Goal: Communication & Community: Ask a question

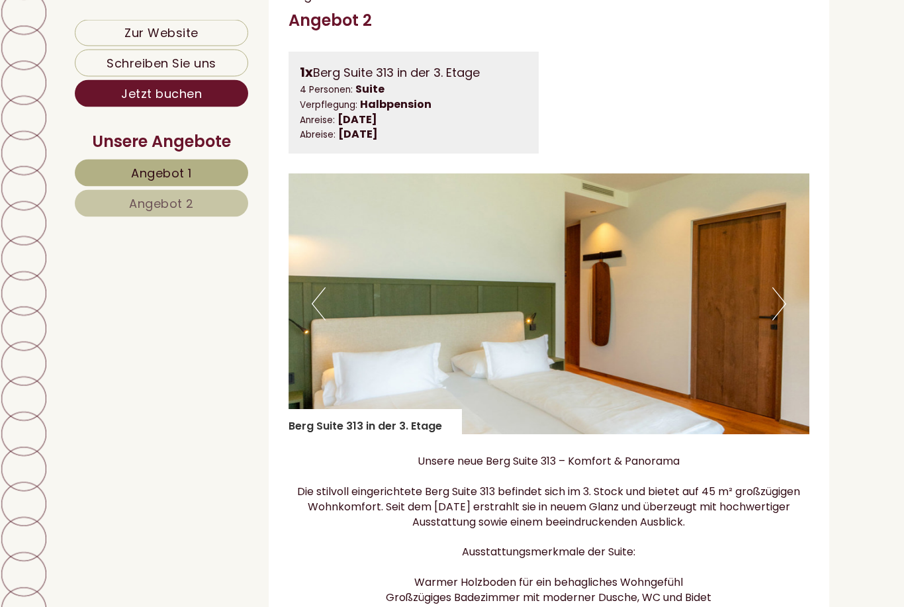
scroll to position [1773, 0]
click at [783, 306] on button "Next" at bounding box center [779, 303] width 14 height 33
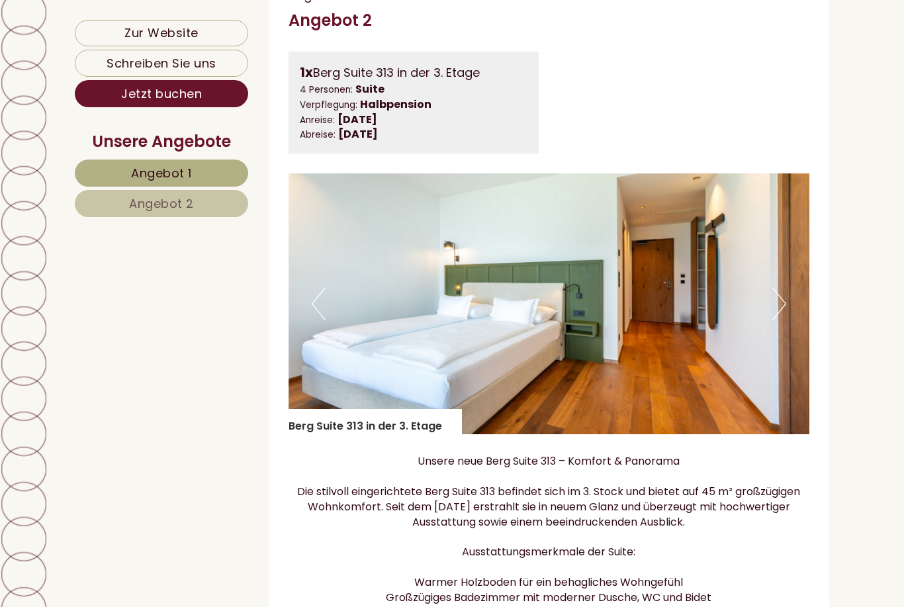
click at [777, 305] on button "Next" at bounding box center [779, 303] width 14 height 33
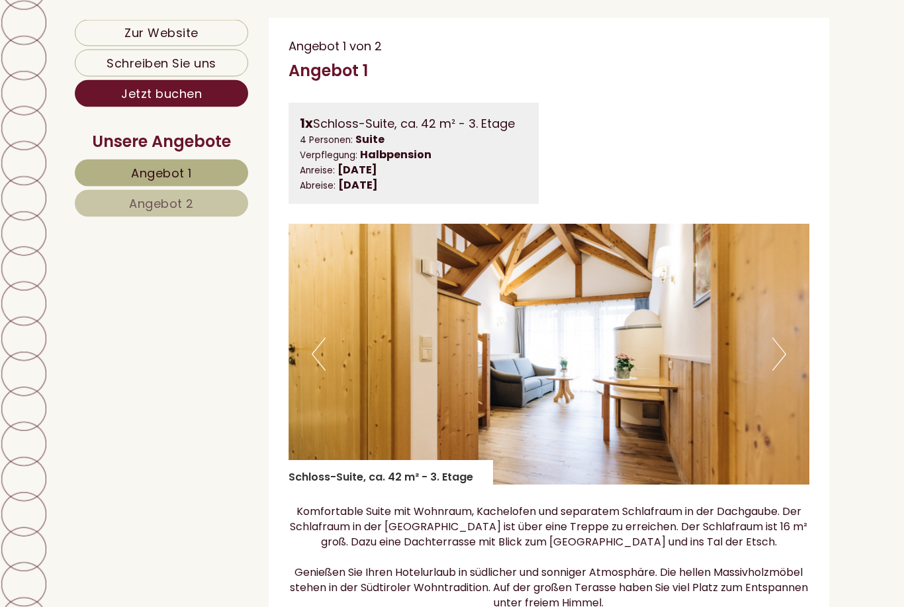
scroll to position [685, 0]
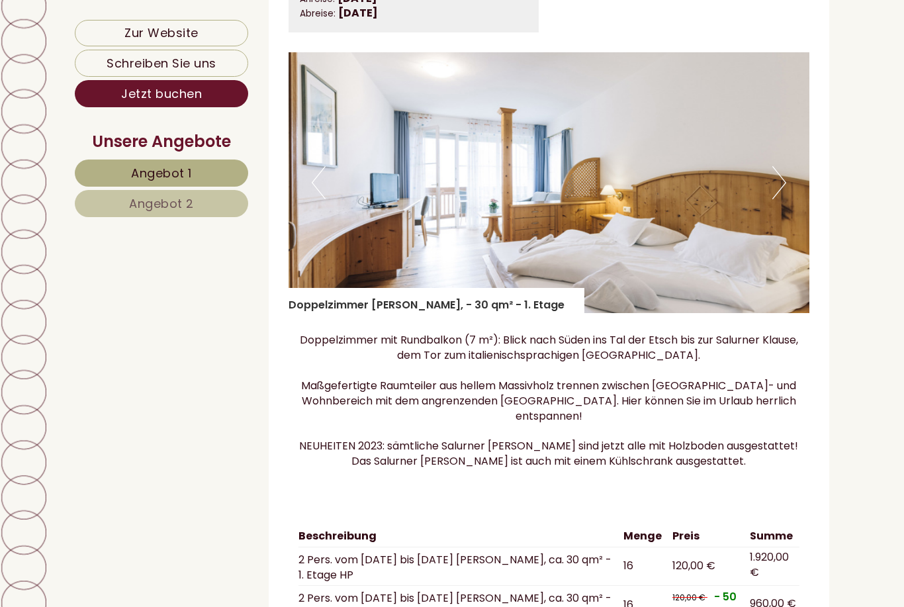
scroll to position [2038, 0]
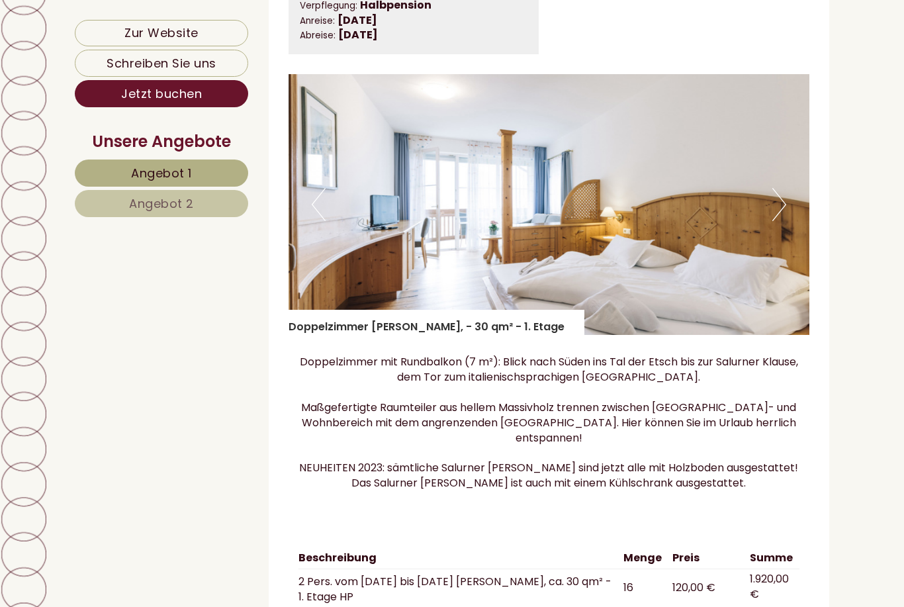
click at [777, 194] on button "Next" at bounding box center [779, 204] width 14 height 33
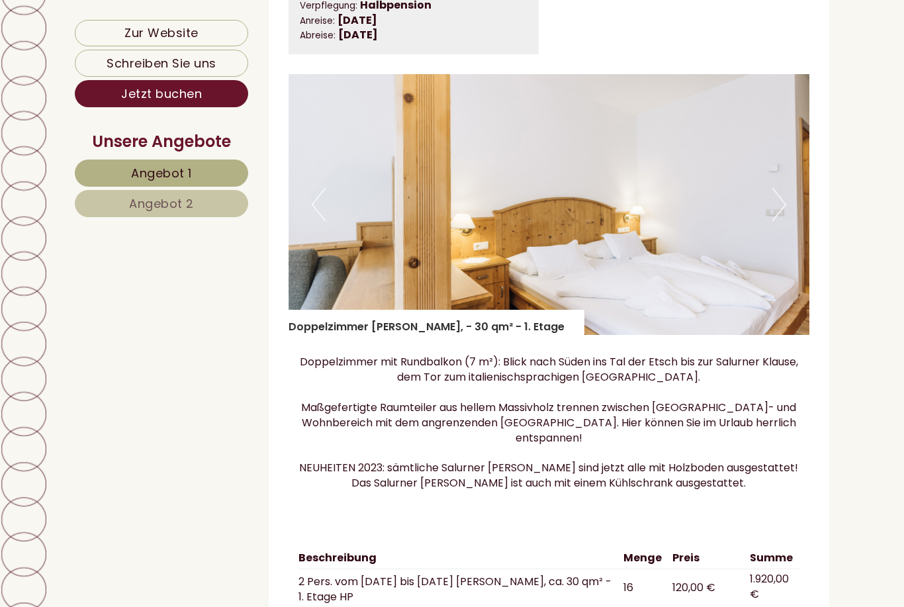
click at [772, 200] on img at bounding box center [548, 204] width 521 height 261
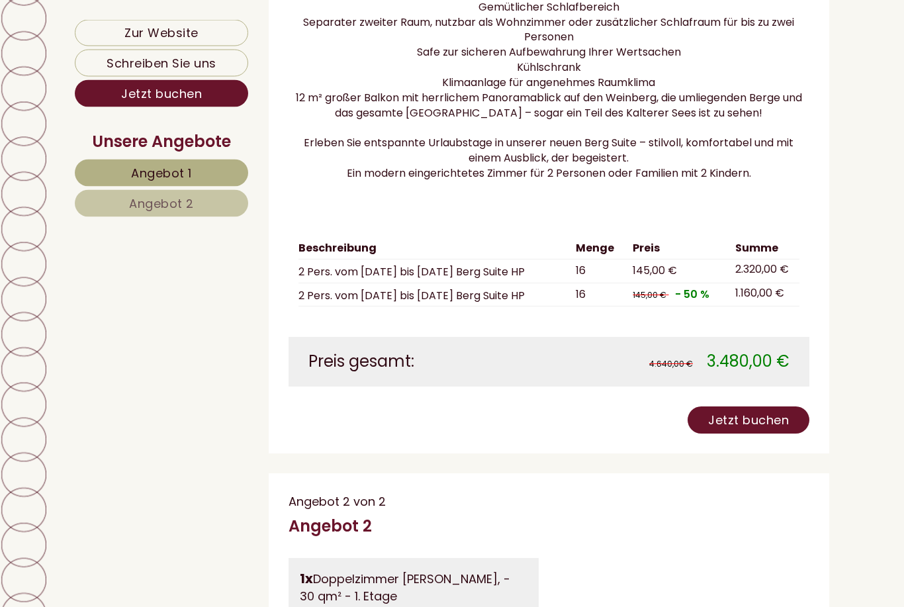
scroll to position [1460, 0]
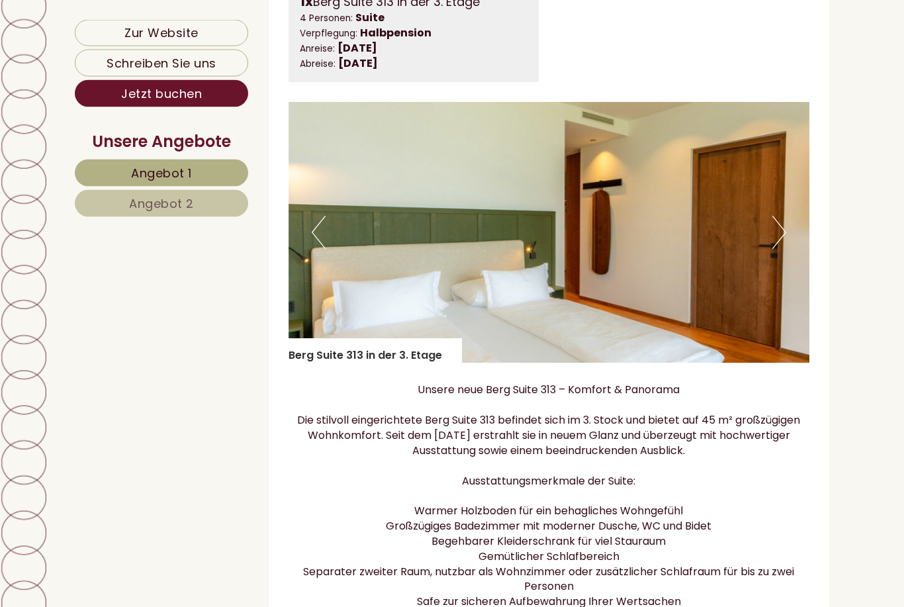
click at [775, 243] on button "Next" at bounding box center [779, 232] width 14 height 33
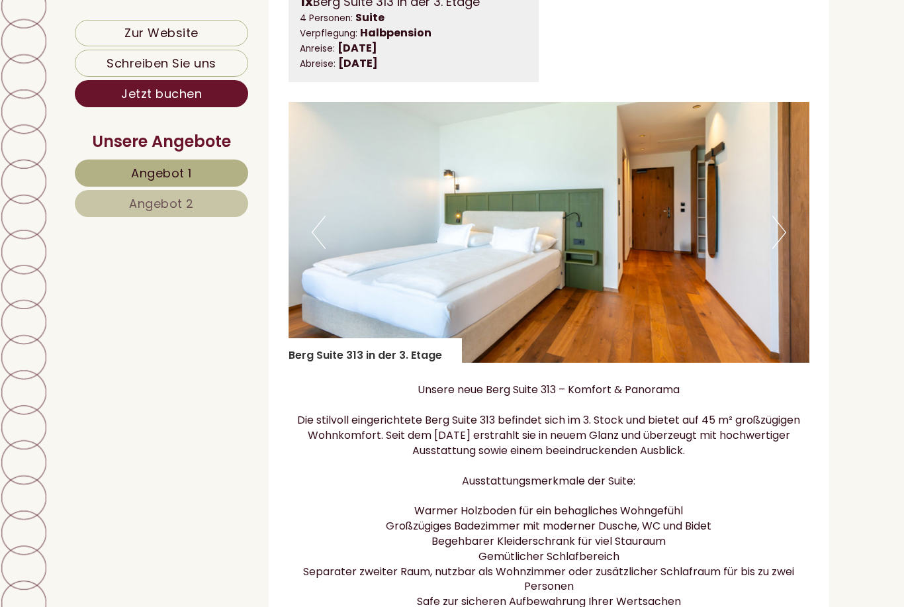
click at [773, 247] on button "Next" at bounding box center [779, 232] width 14 height 33
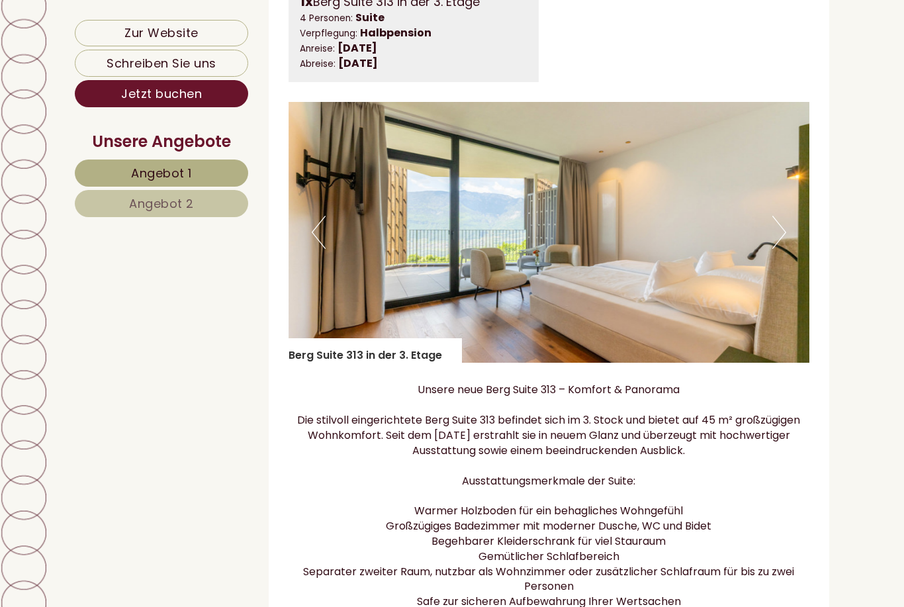
click at [773, 249] on button "Next" at bounding box center [779, 232] width 14 height 33
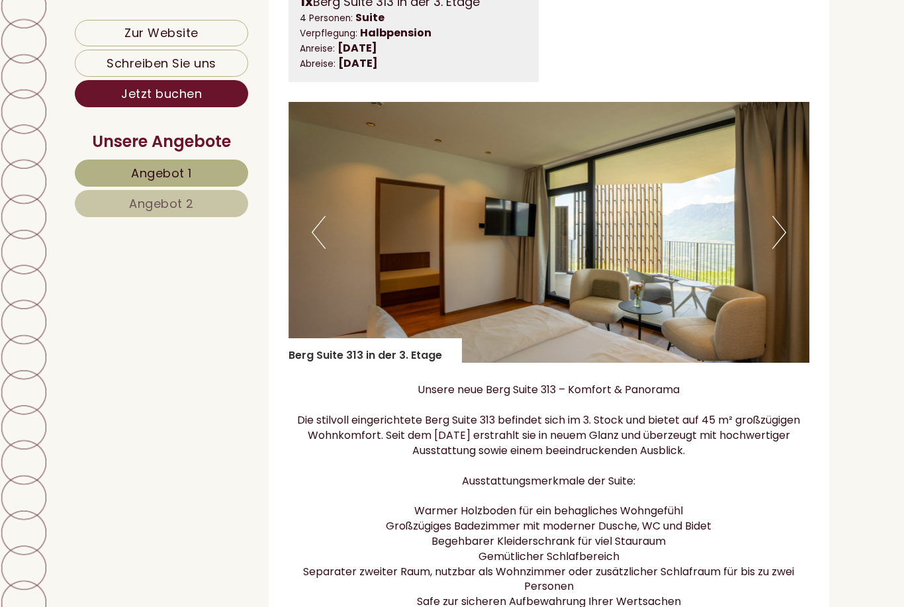
click at [773, 247] on button "Next" at bounding box center [779, 232] width 14 height 33
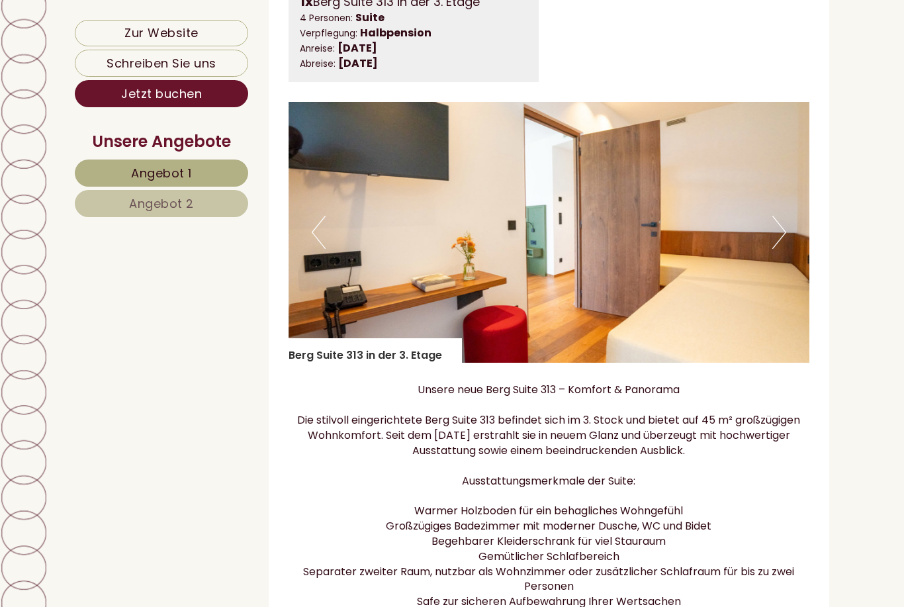
click at [782, 245] on button "Next" at bounding box center [779, 232] width 14 height 33
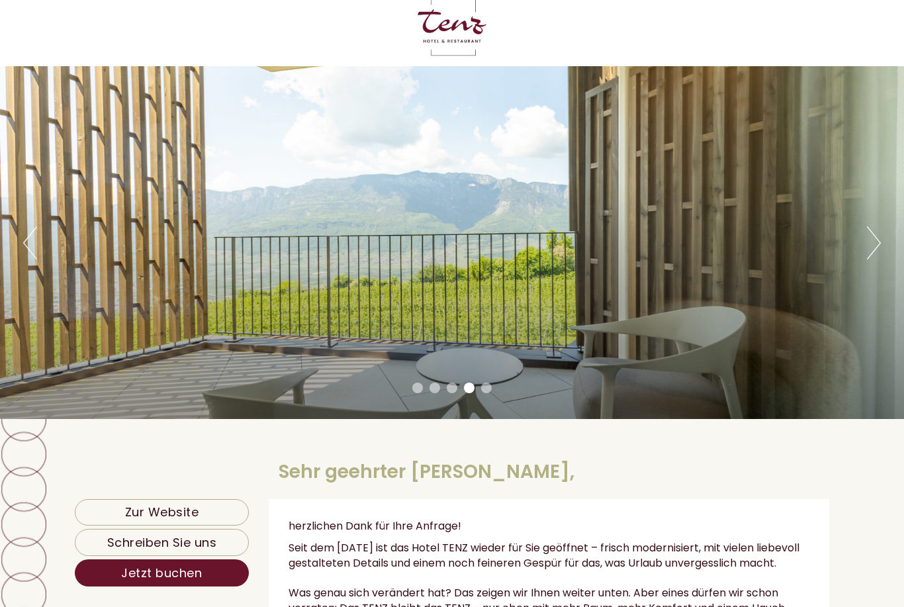
scroll to position [38, 0]
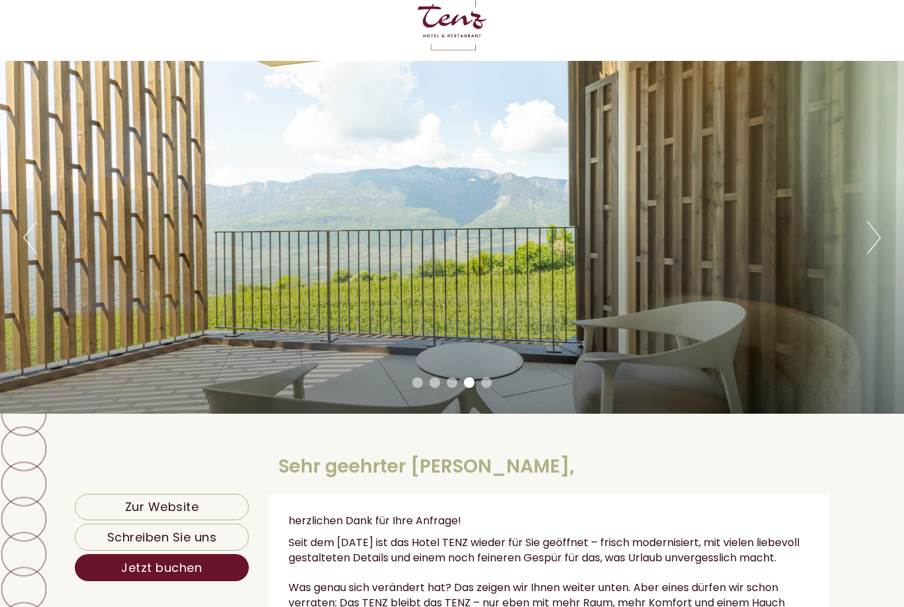
click at [879, 243] on button "Next" at bounding box center [874, 237] width 14 height 33
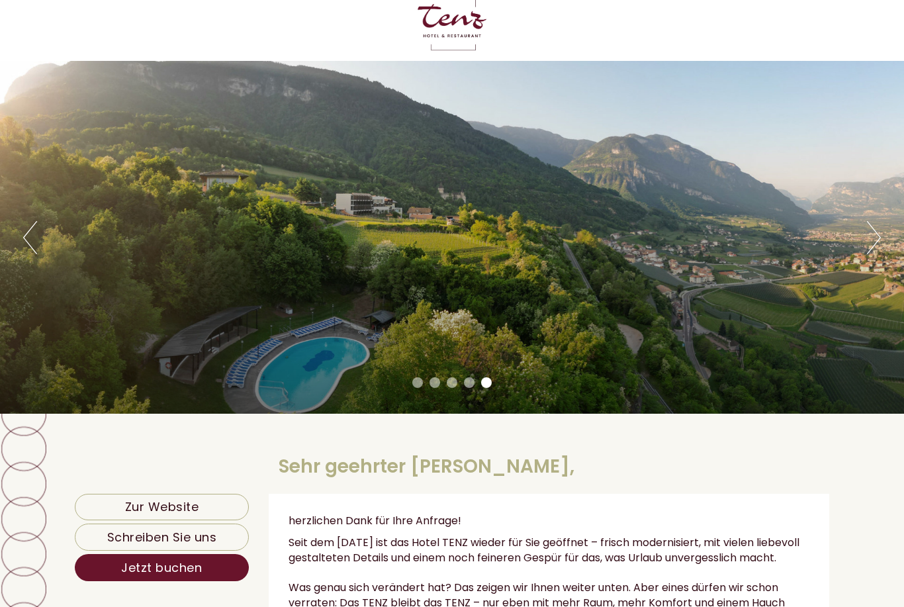
click at [873, 250] on button "Next" at bounding box center [874, 237] width 14 height 33
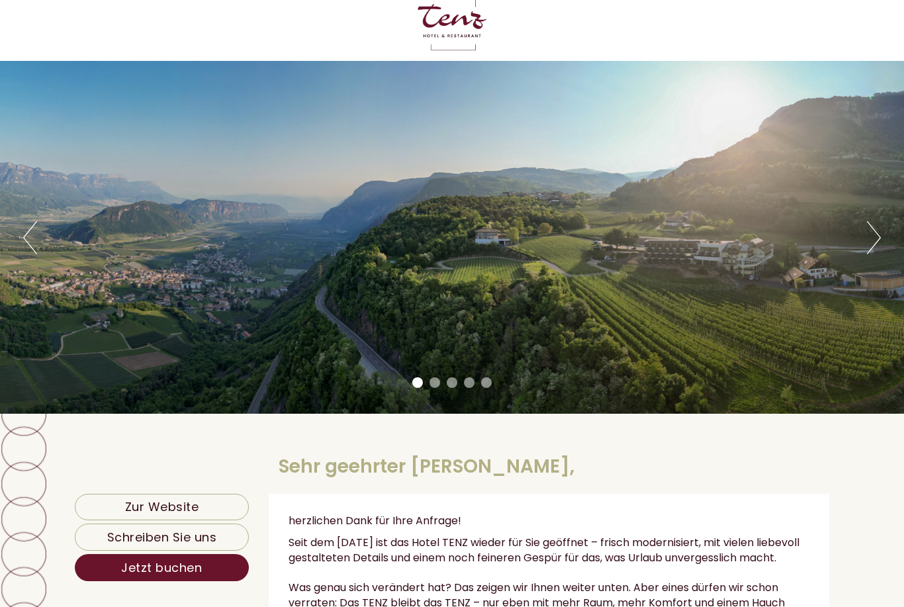
click at [873, 236] on button "Next" at bounding box center [874, 237] width 14 height 33
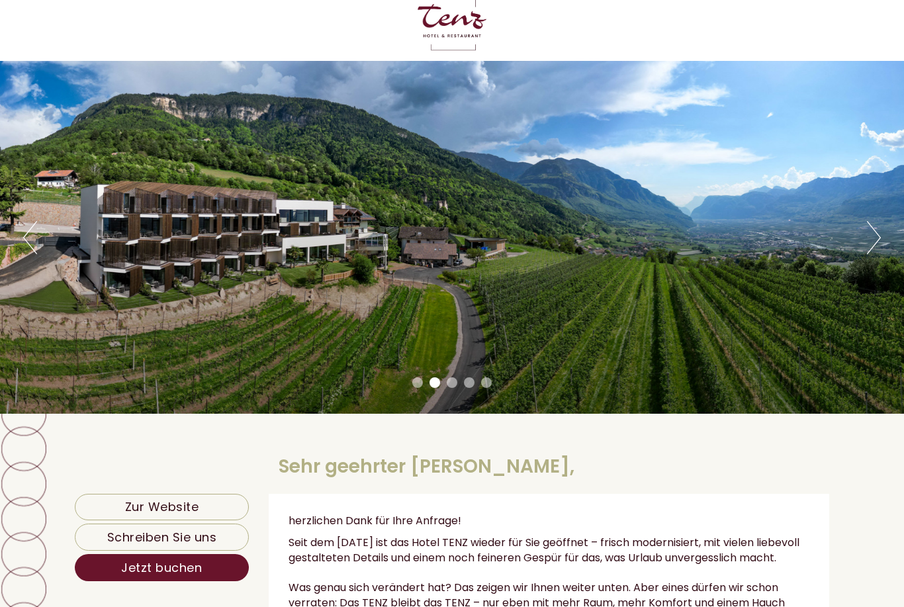
click at [867, 244] on button "Next" at bounding box center [874, 237] width 14 height 33
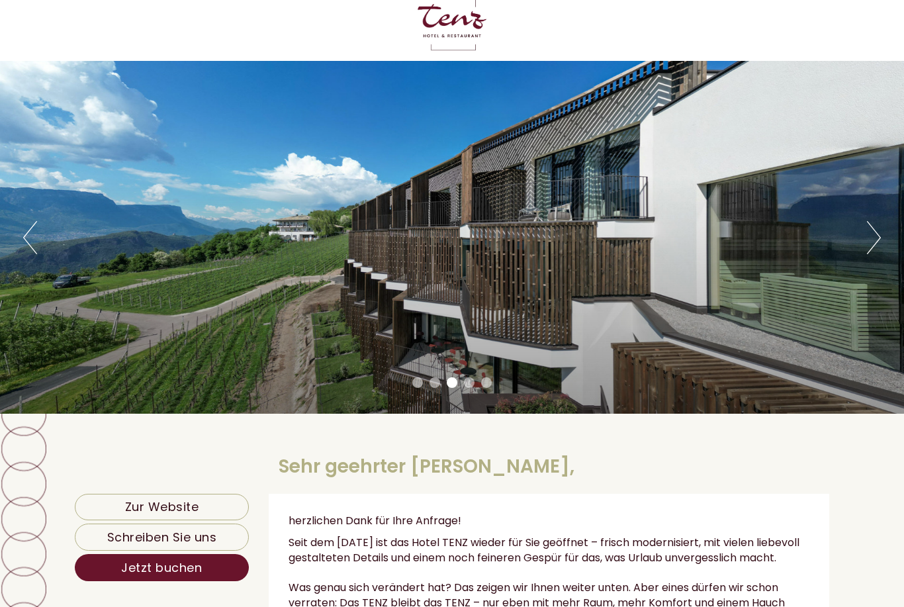
click at [869, 244] on button "Next" at bounding box center [874, 237] width 14 height 33
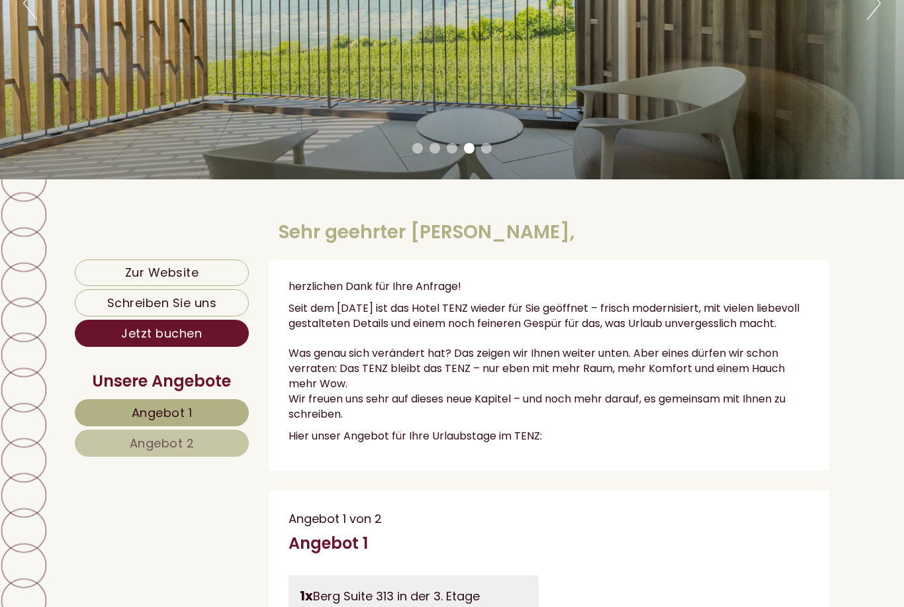
scroll to position [576, 0]
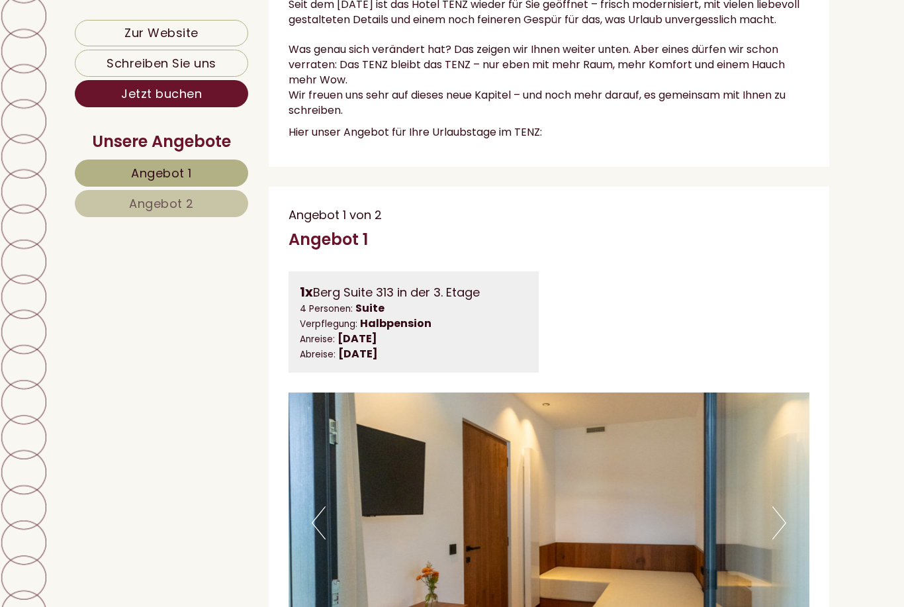
click at [600, 521] on img at bounding box center [548, 522] width 521 height 261
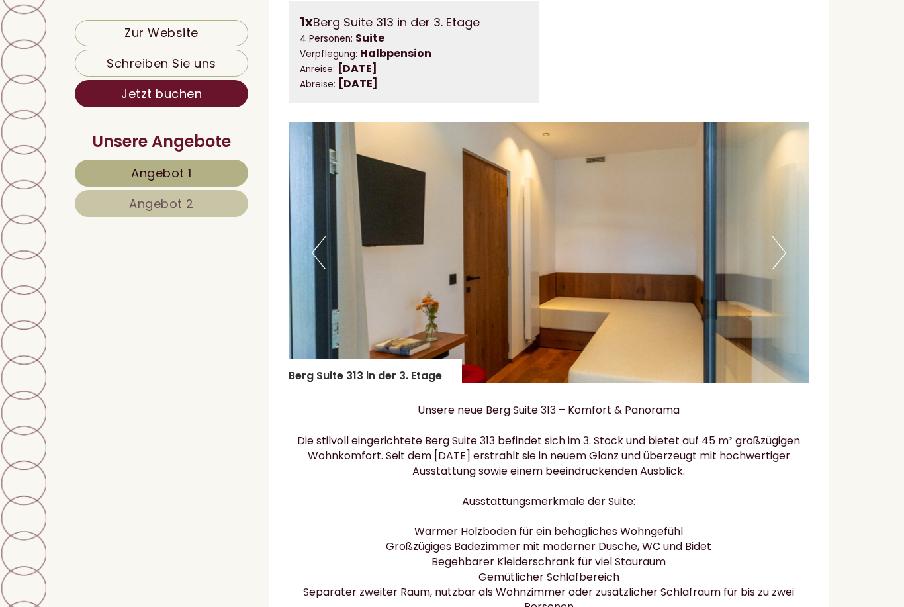
scroll to position [863, 0]
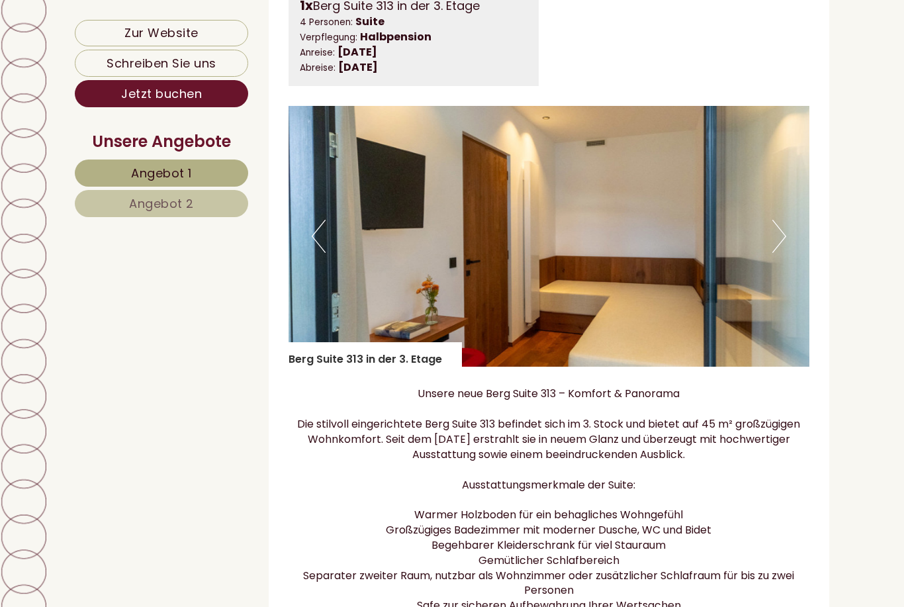
click at [776, 260] on img at bounding box center [548, 236] width 521 height 261
click at [775, 246] on button "Next" at bounding box center [779, 236] width 14 height 33
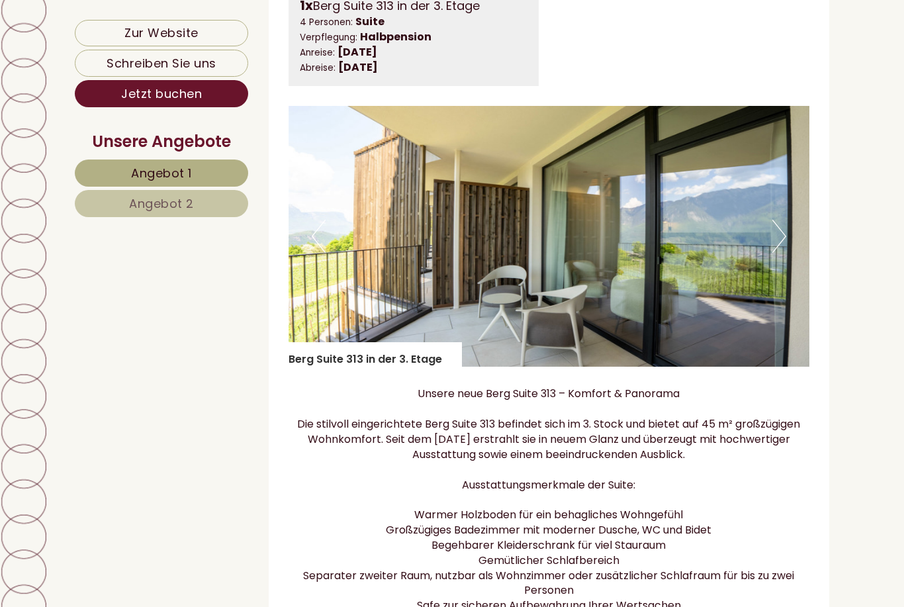
click at [775, 246] on button "Next" at bounding box center [779, 236] width 14 height 33
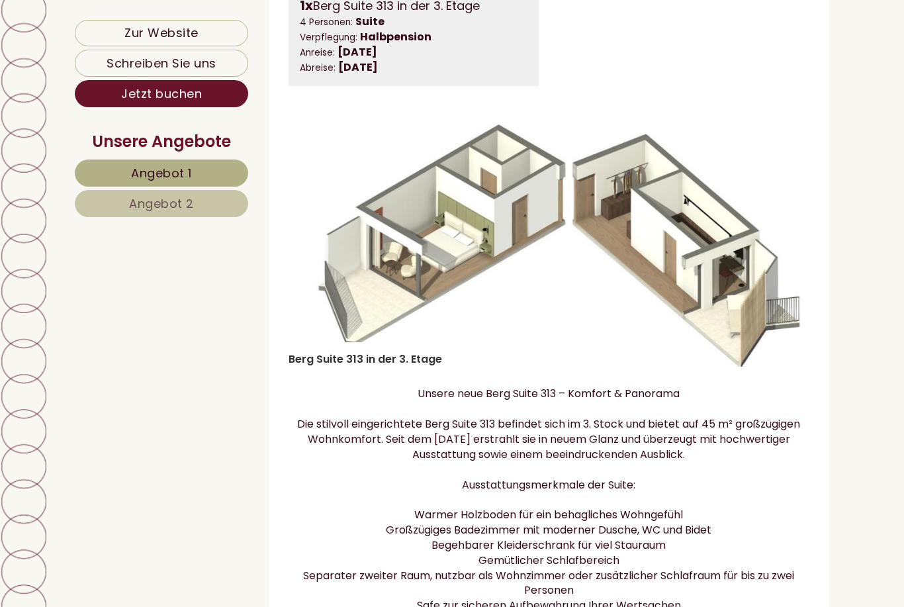
click at [787, 242] on img at bounding box center [548, 236] width 521 height 261
click at [778, 260] on img at bounding box center [548, 236] width 521 height 261
click at [388, 253] on img at bounding box center [548, 236] width 521 height 261
click at [304, 253] on img at bounding box center [548, 236] width 521 height 261
click at [314, 253] on button "Previous" at bounding box center [319, 236] width 14 height 33
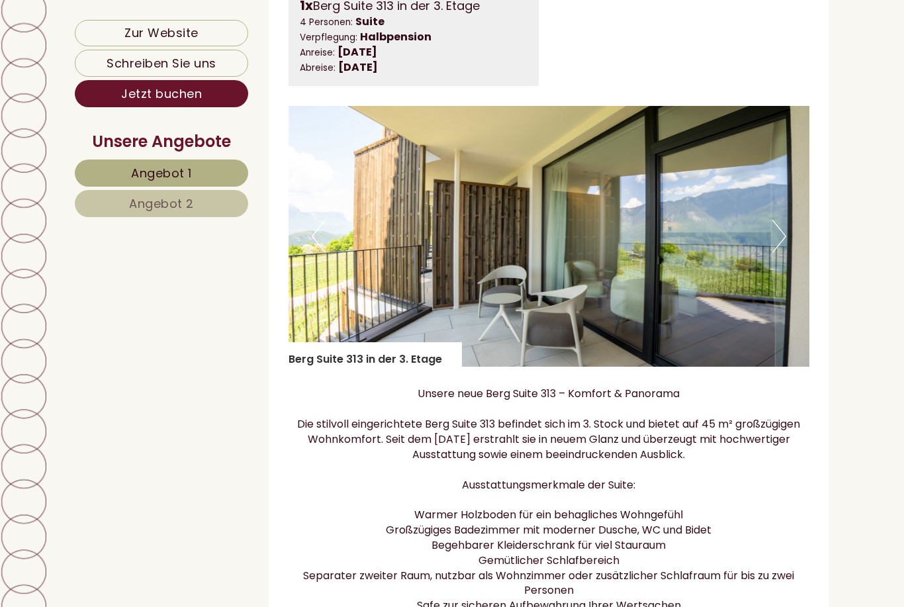
click at [319, 283] on img at bounding box center [548, 236] width 521 height 261
click at [315, 253] on button "Previous" at bounding box center [319, 236] width 14 height 33
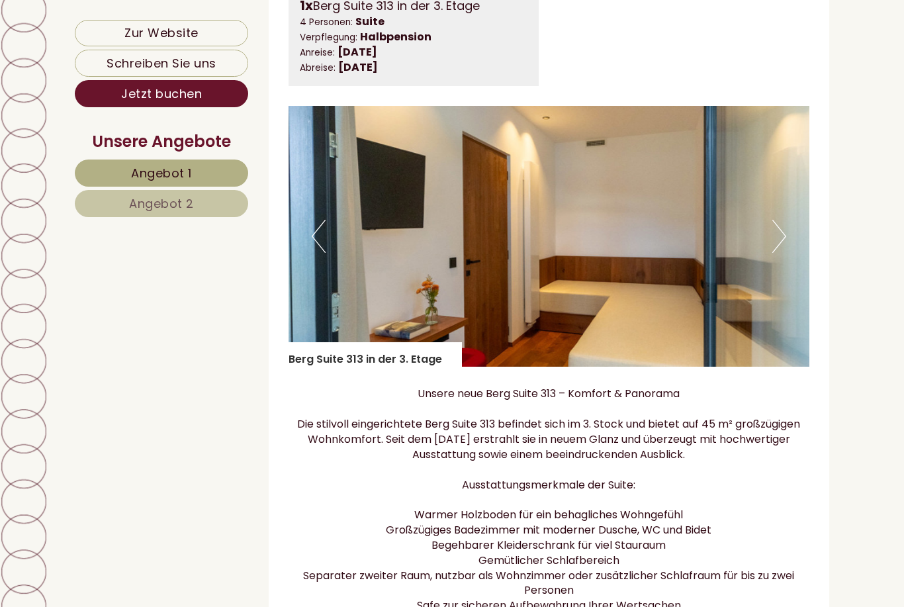
click at [314, 240] on button "Previous" at bounding box center [319, 236] width 14 height 33
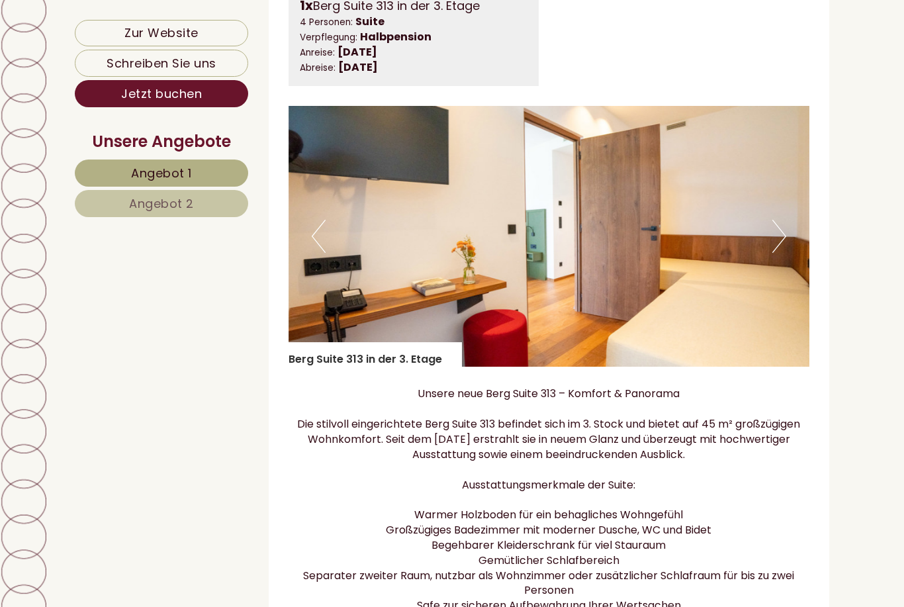
click at [330, 249] on img at bounding box center [548, 236] width 521 height 261
click at [329, 233] on img at bounding box center [548, 236] width 521 height 261
click at [312, 250] on button "Previous" at bounding box center [319, 236] width 14 height 33
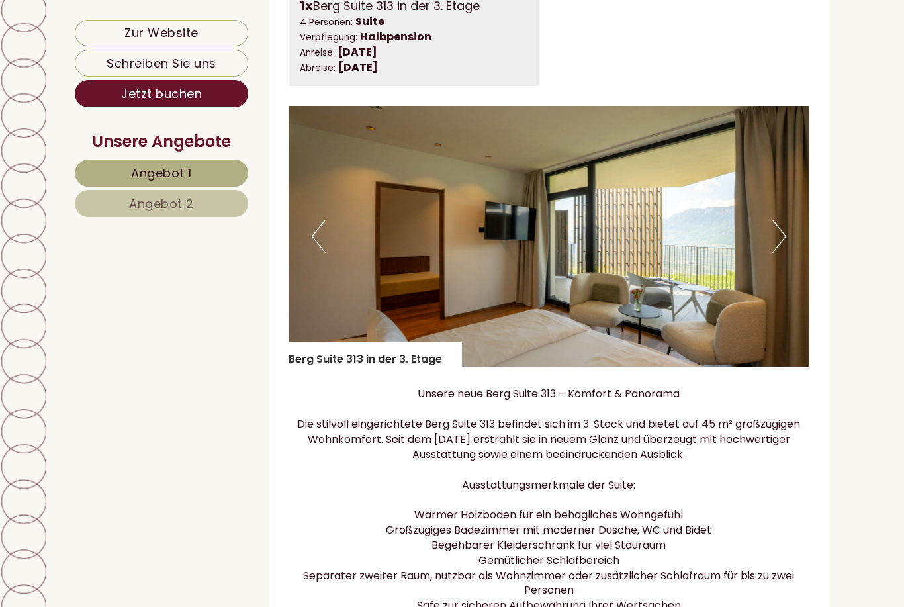
click at [314, 246] on button "Previous" at bounding box center [319, 236] width 14 height 33
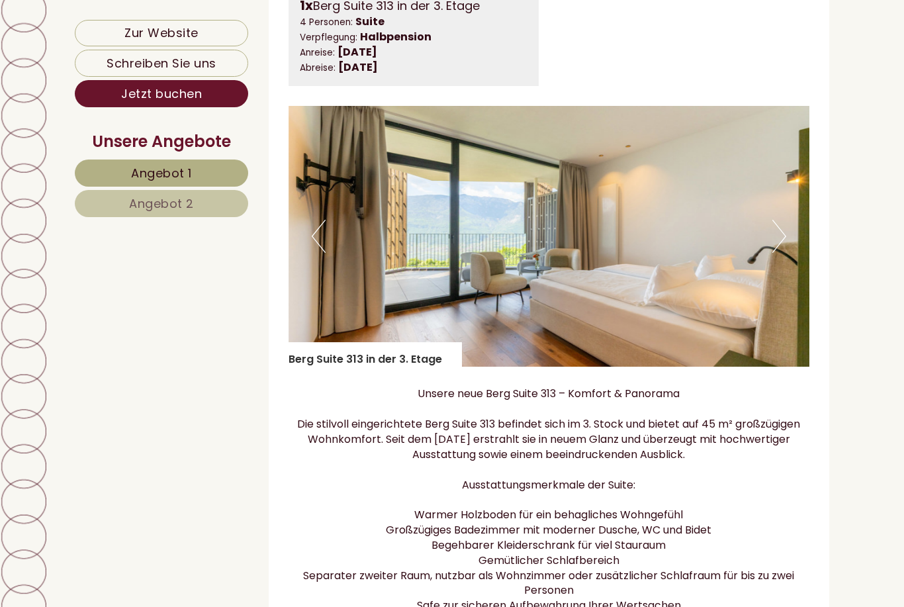
click at [324, 248] on button "Previous" at bounding box center [319, 236] width 14 height 33
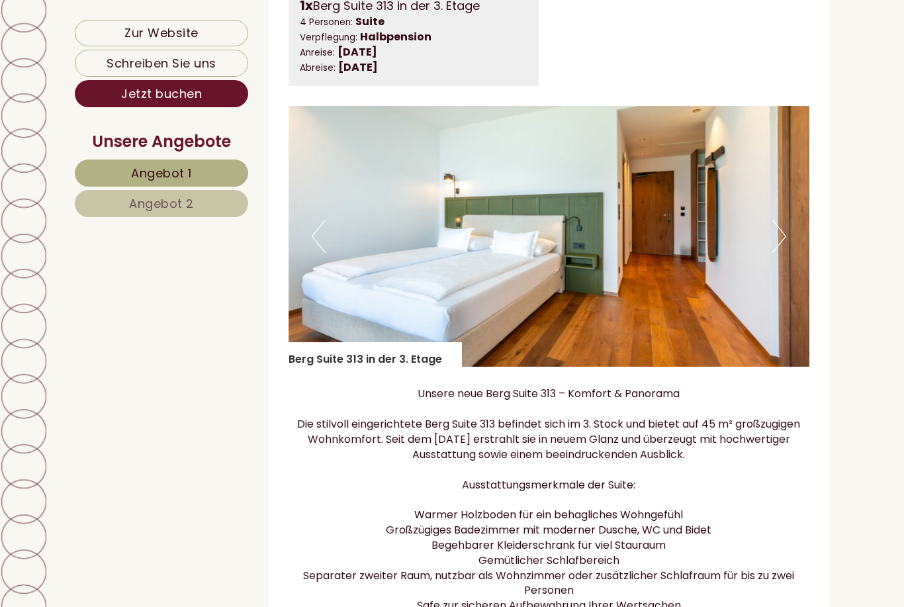
click at [773, 253] on button "Next" at bounding box center [779, 236] width 14 height 33
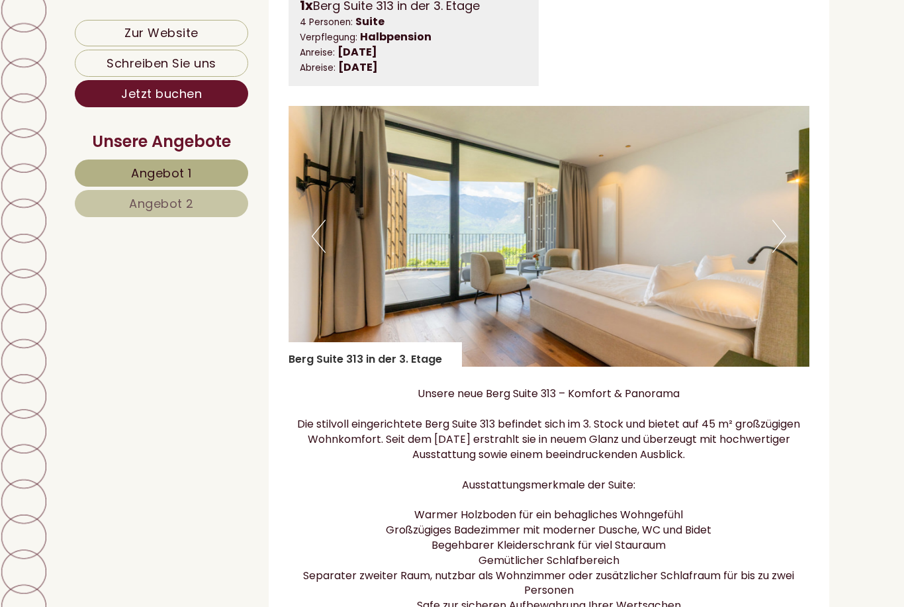
click at [789, 257] on img at bounding box center [548, 236] width 521 height 261
click at [794, 254] on img at bounding box center [548, 236] width 521 height 261
click at [769, 249] on img at bounding box center [548, 236] width 521 height 261
click at [784, 250] on button "Next" at bounding box center [779, 236] width 14 height 33
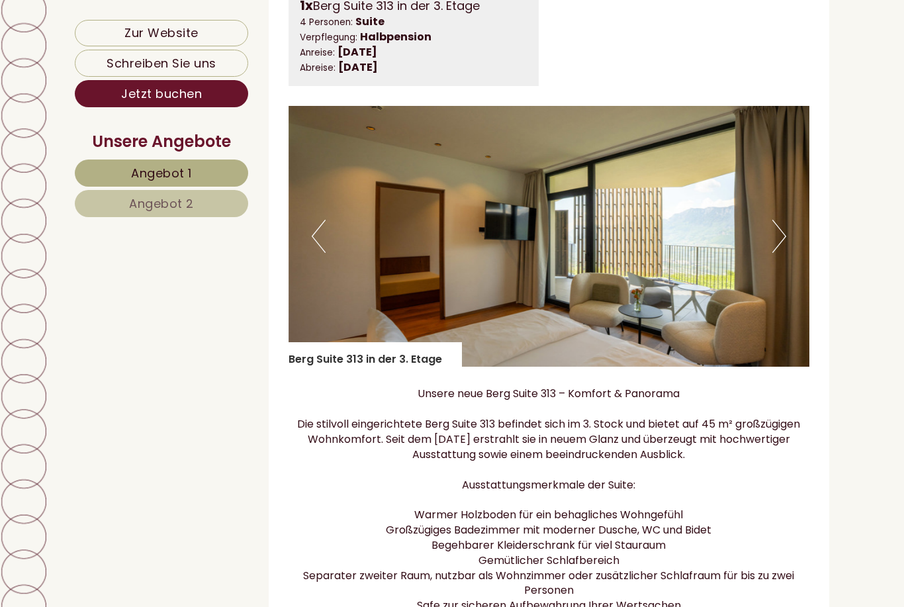
click at [784, 243] on button "Next" at bounding box center [779, 236] width 14 height 33
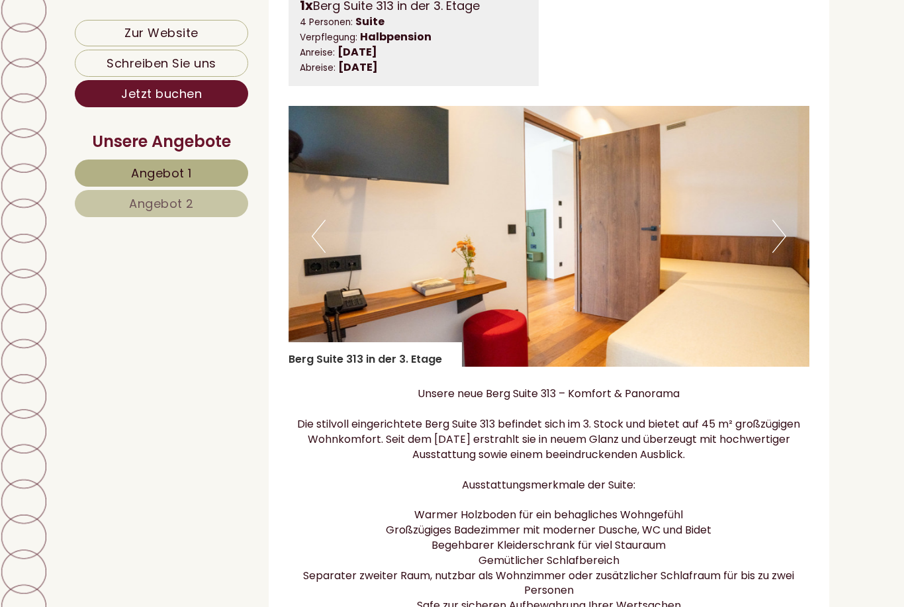
click at [775, 247] on button "Next" at bounding box center [779, 236] width 14 height 33
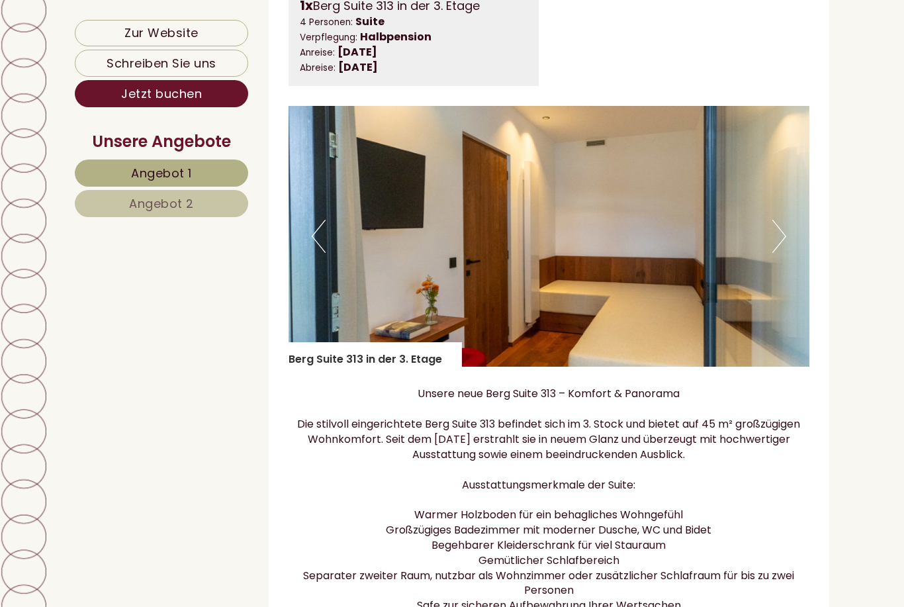
click at [786, 240] on img at bounding box center [548, 236] width 521 height 261
click at [772, 247] on button "Next" at bounding box center [779, 236] width 14 height 33
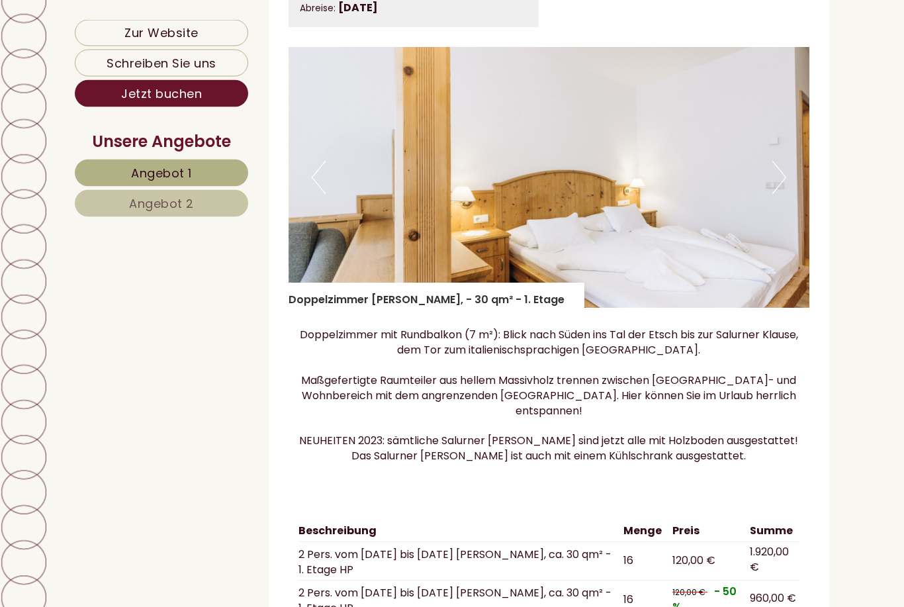
scroll to position [2065, 0]
click at [766, 176] on img at bounding box center [548, 177] width 521 height 261
click at [769, 178] on img at bounding box center [548, 177] width 521 height 261
click at [776, 169] on button "Next" at bounding box center [779, 177] width 14 height 33
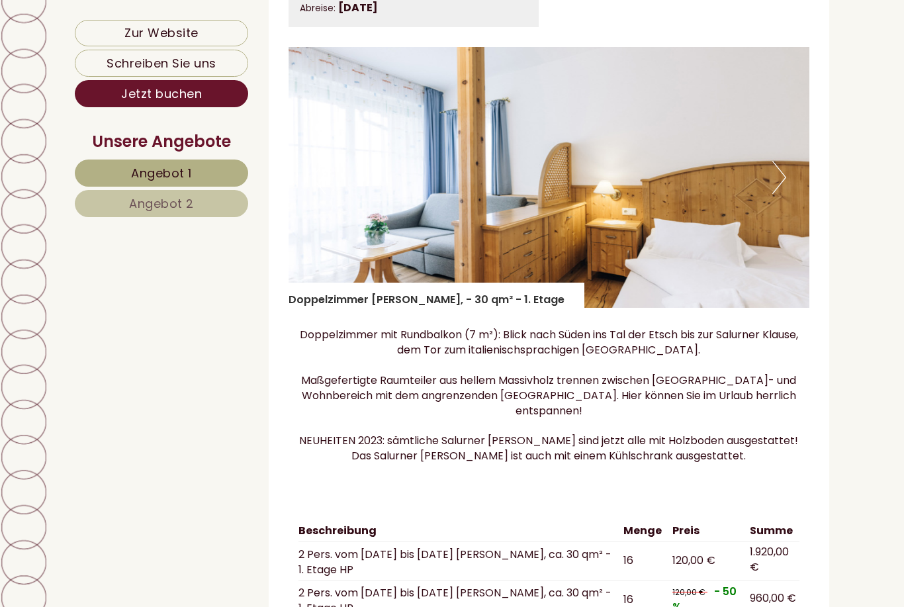
click at [777, 175] on button "Next" at bounding box center [779, 177] width 14 height 33
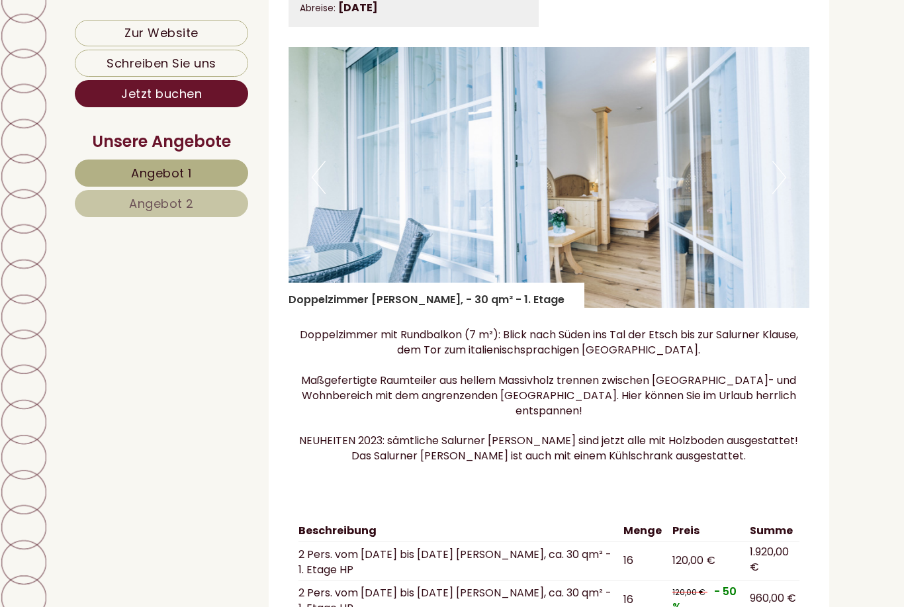
click at [778, 168] on button "Next" at bounding box center [779, 177] width 14 height 33
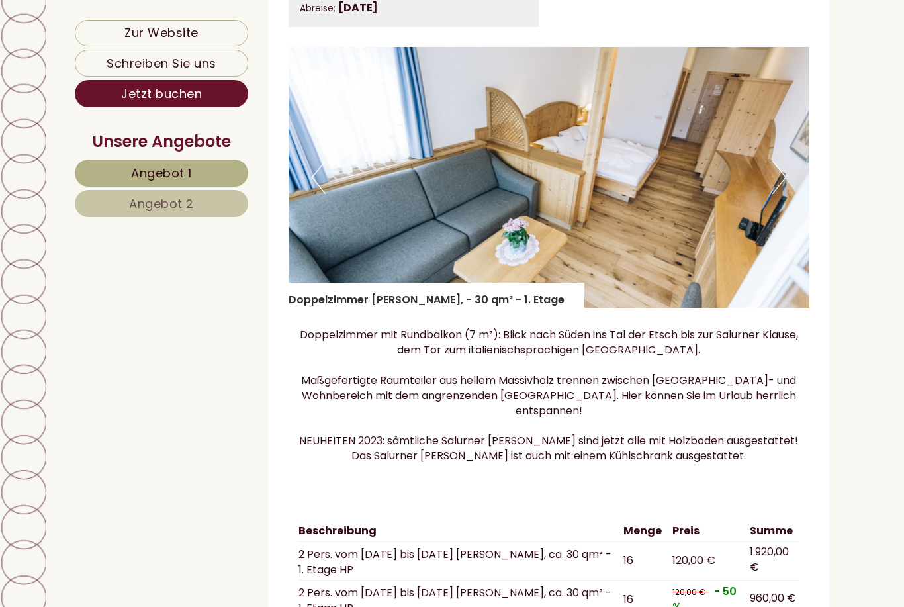
click at [770, 163] on img at bounding box center [548, 177] width 521 height 261
click at [782, 163] on button "Next" at bounding box center [779, 177] width 14 height 33
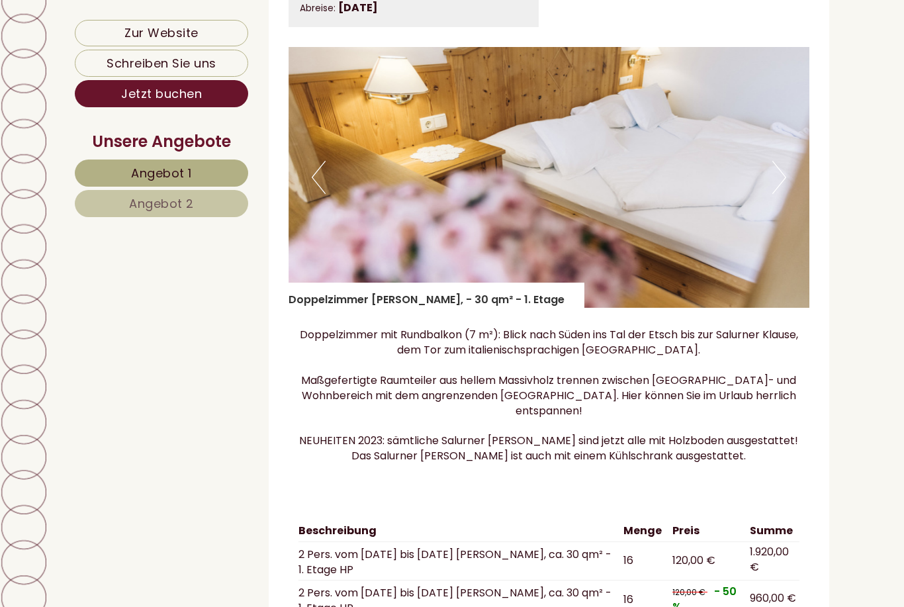
click at [769, 164] on img at bounding box center [548, 177] width 521 height 261
click at [776, 170] on button "Next" at bounding box center [779, 177] width 14 height 33
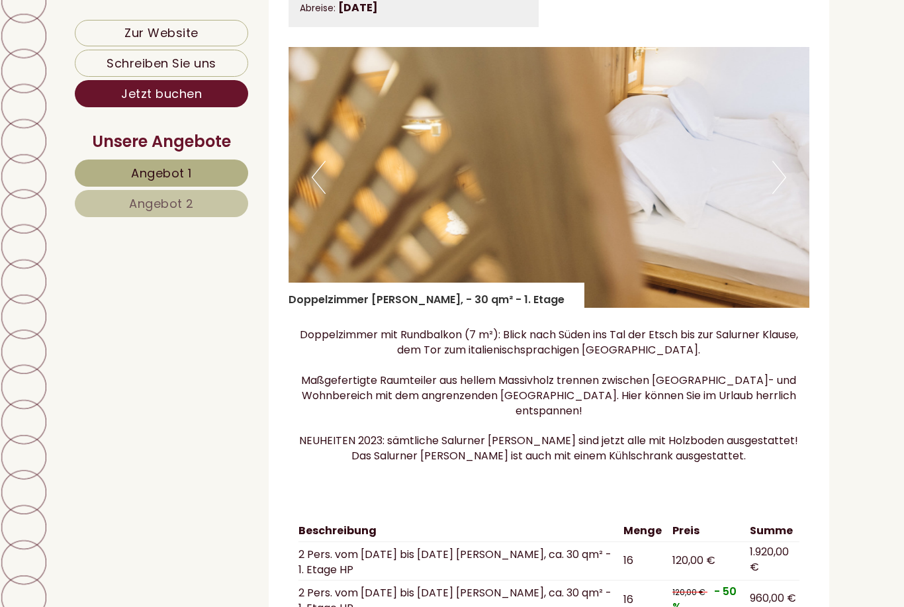
click at [775, 173] on button "Next" at bounding box center [779, 177] width 14 height 33
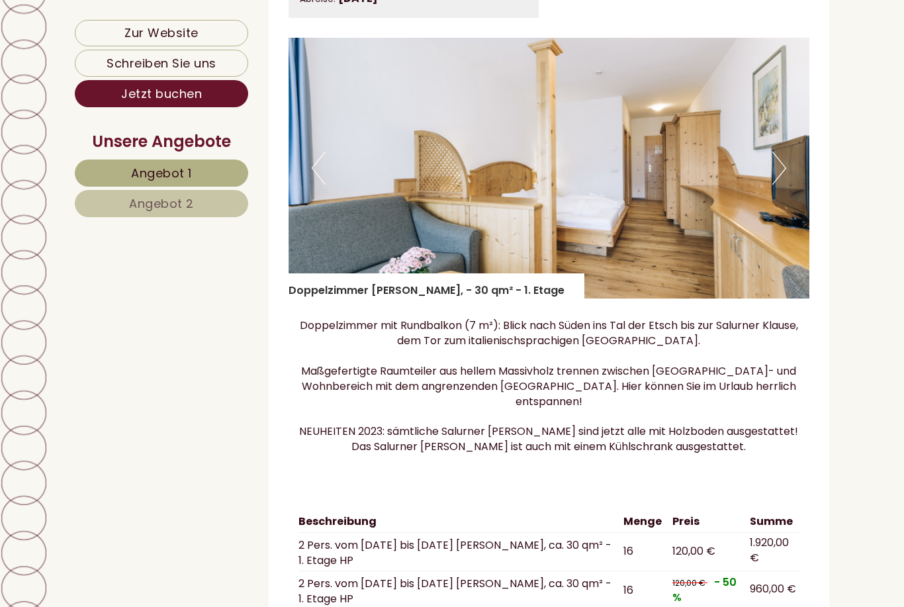
scroll to position [1964, 0]
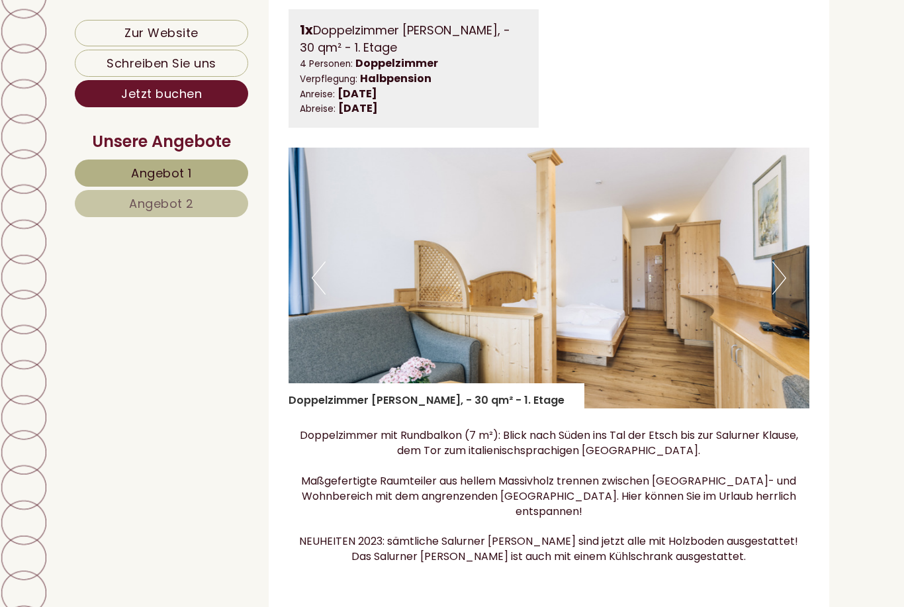
click at [779, 267] on button "Next" at bounding box center [779, 277] width 14 height 33
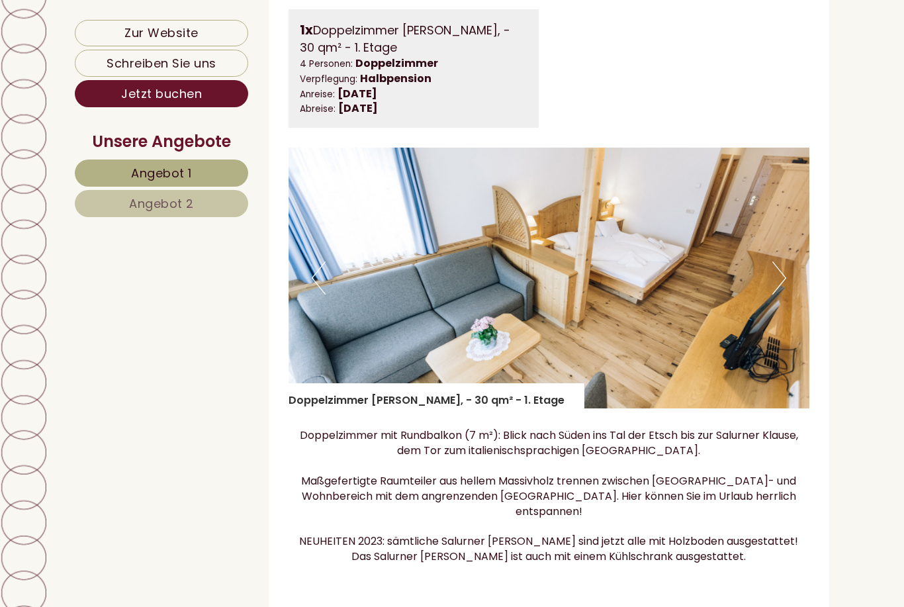
click at [781, 267] on button "Next" at bounding box center [779, 277] width 14 height 33
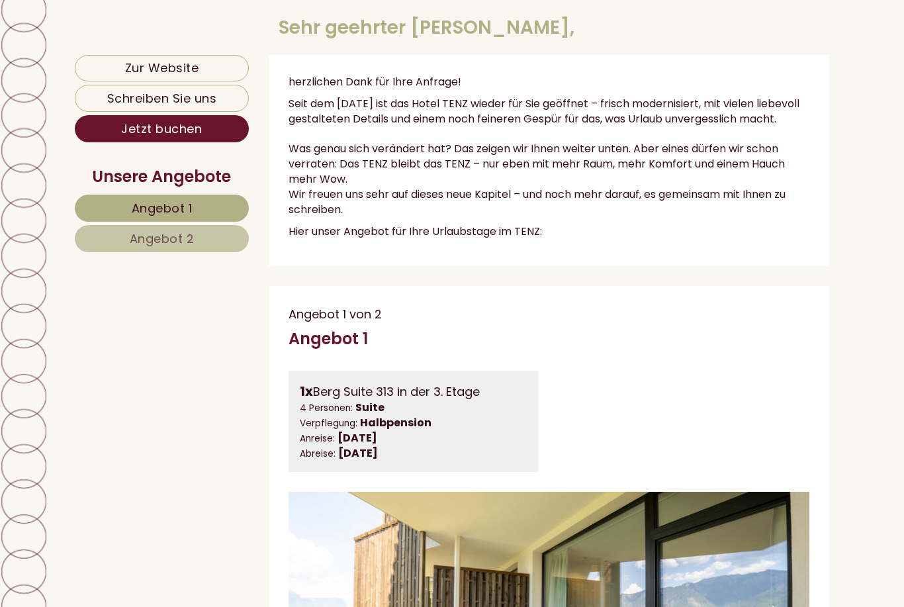
scroll to position [264, 0]
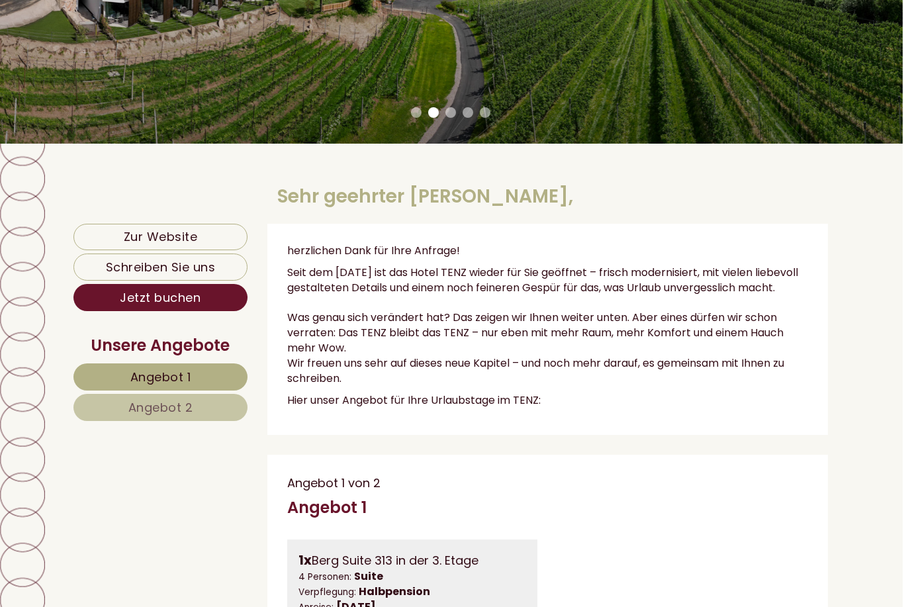
click at [218, 281] on link "Schreiben Sie uns" at bounding box center [162, 266] width 174 height 27
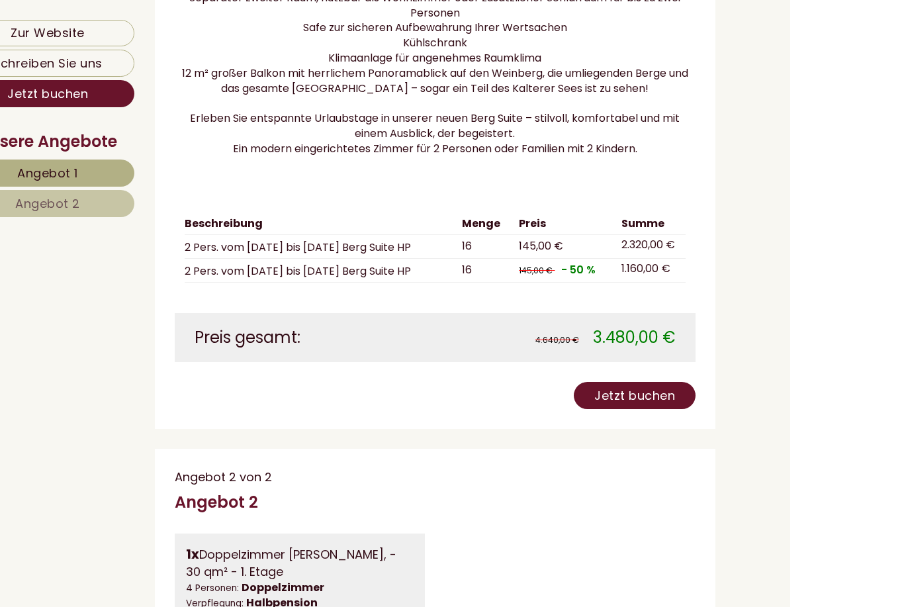
scroll to position [7976, 0]
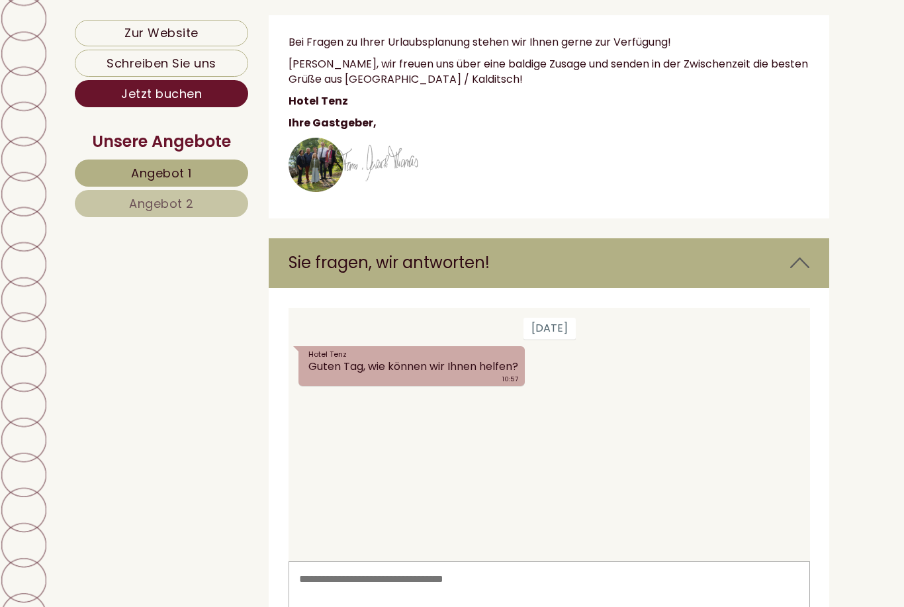
click at [515, 590] on textarea at bounding box center [548, 593] width 521 height 67
type textarea "**********"
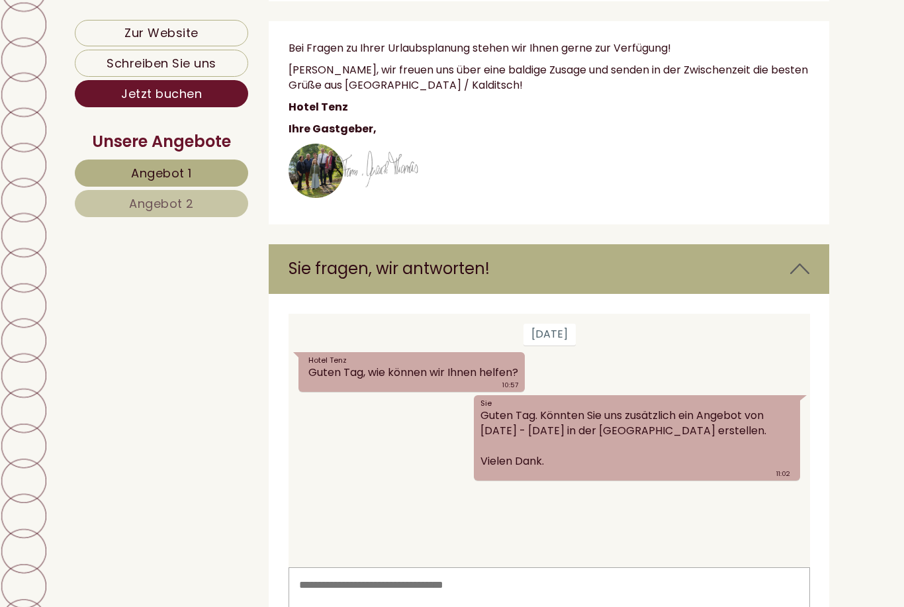
scroll to position [7790, 0]
